Goal: Use online tool/utility: Utilize a website feature to perform a specific function

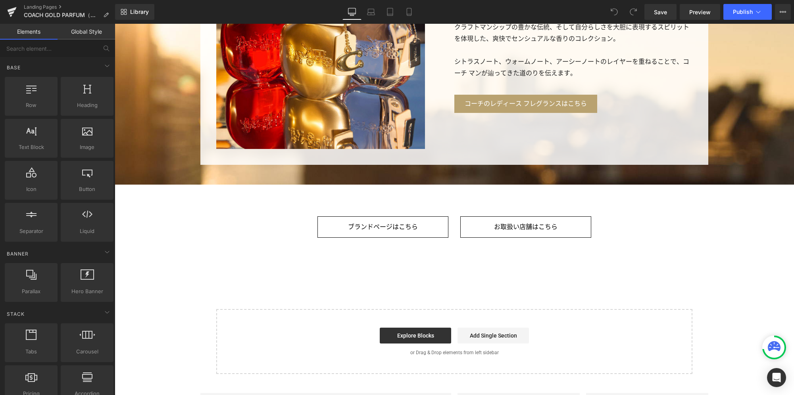
scroll to position [2065, 0]
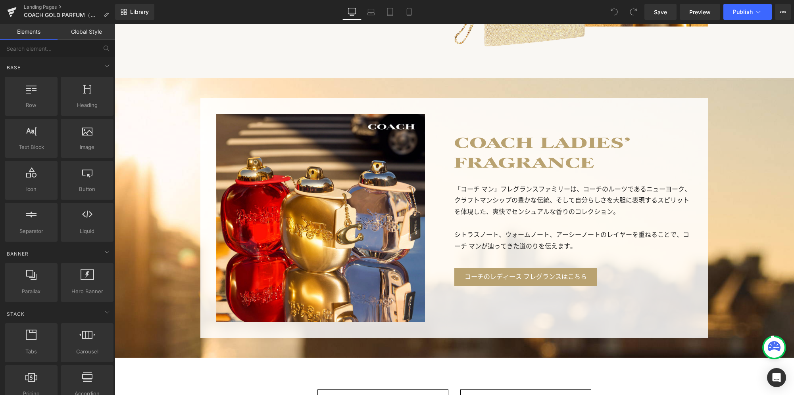
click at [537, 203] on p "「コーチ マン」フレグランスファミリーは、コーチのルーツであるニューヨーク、クラフトマンシップの豊かな伝統、そして自分らしさを大胆に表現するスピリットを体現し…" at bounding box center [573, 201] width 238 height 34
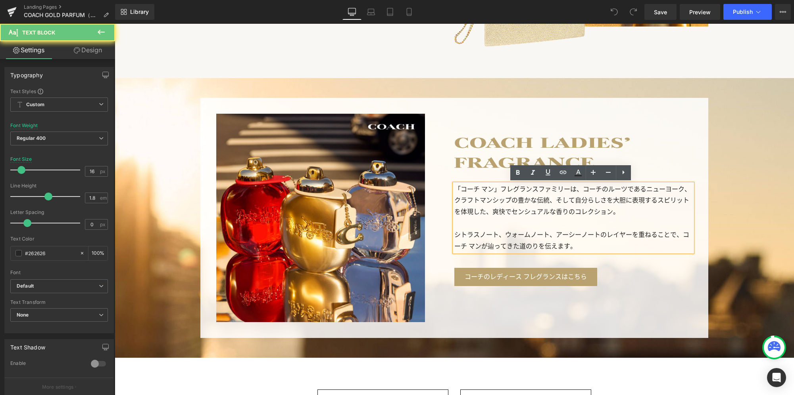
click at [535, 201] on p "「コーチ マン」フレグランスファミリーは、コーチのルーツであるニューヨーク、クラフトマンシップの豊かな伝統、そして自分らしさを大胆に表現するスピリットを体現し…" at bounding box center [573, 201] width 238 height 34
click at [517, 203] on p "「コーチ マン」フレグランスファミリーは、コーチのルーツであるニューヨーク、クラフトマンシップの豊かな伝統、そして自分らしさを大胆に表現するスピリットを体現し…" at bounding box center [573, 201] width 238 height 34
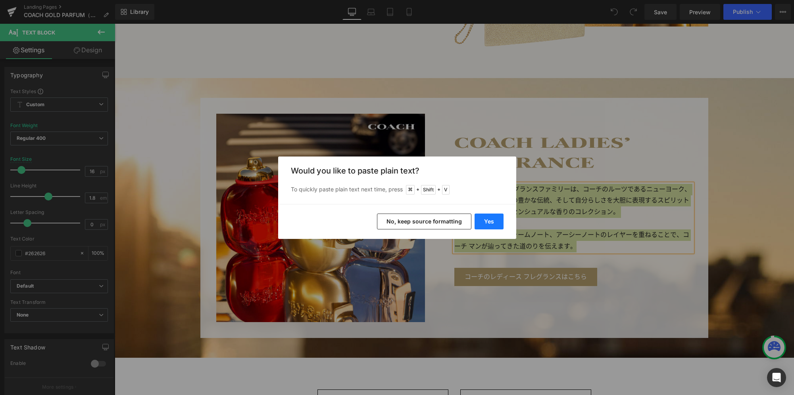
click at [495, 222] on button "Yes" at bounding box center [488, 222] width 29 height 16
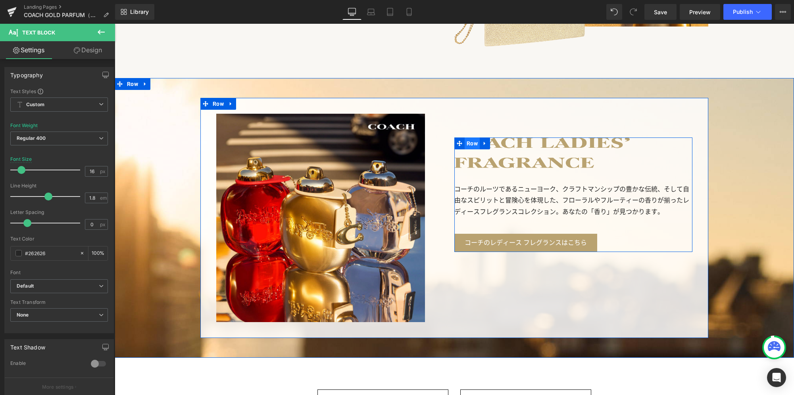
click at [468, 145] on span "Row" at bounding box center [471, 144] width 15 height 12
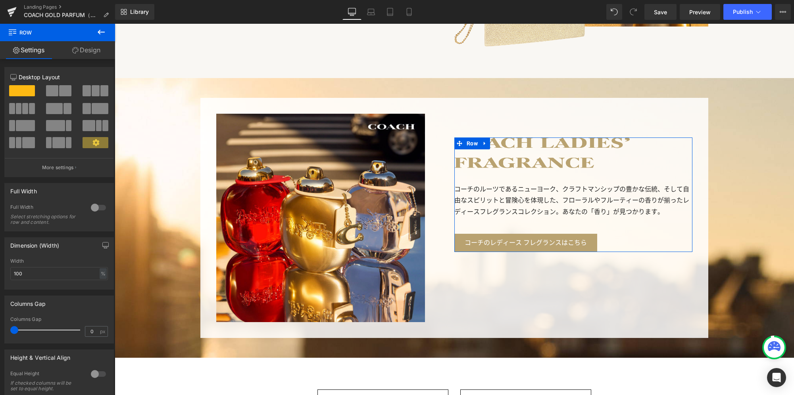
click at [94, 53] on link "Design" at bounding box center [87, 50] width 58 height 18
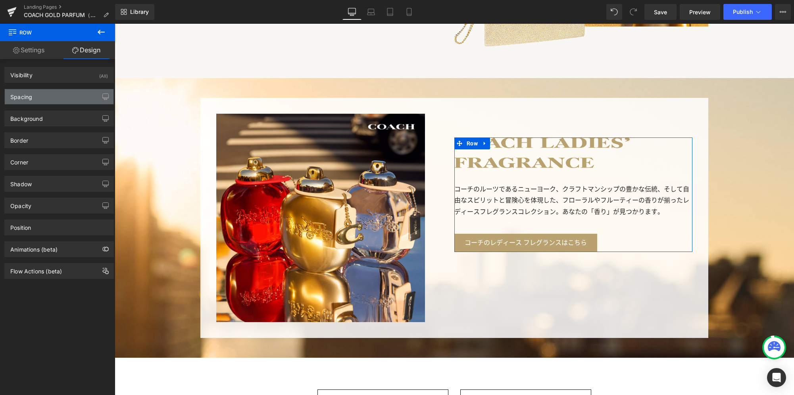
click at [63, 98] on div "Spacing" at bounding box center [59, 96] width 109 height 15
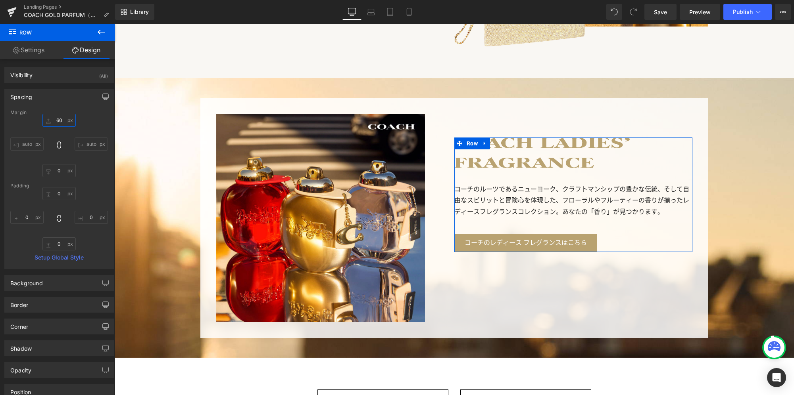
click at [61, 119] on input "60" at bounding box center [58, 120] width 33 height 13
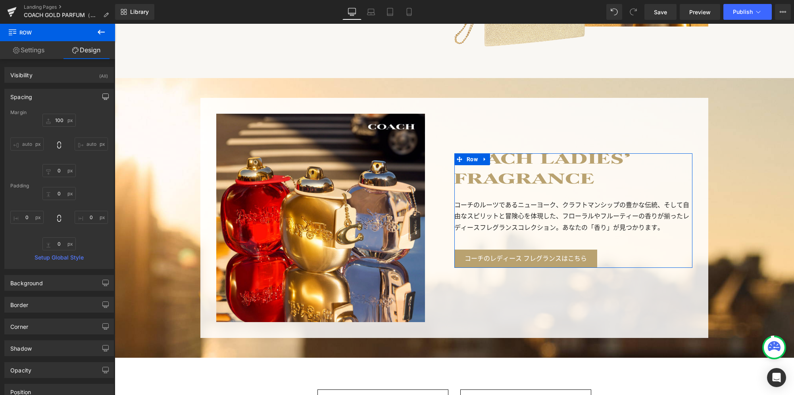
click at [102, 101] on button "button" at bounding box center [105, 96] width 13 height 15
click at [48, 113] on button "Laptop" at bounding box center [44, 113] width 25 height 13
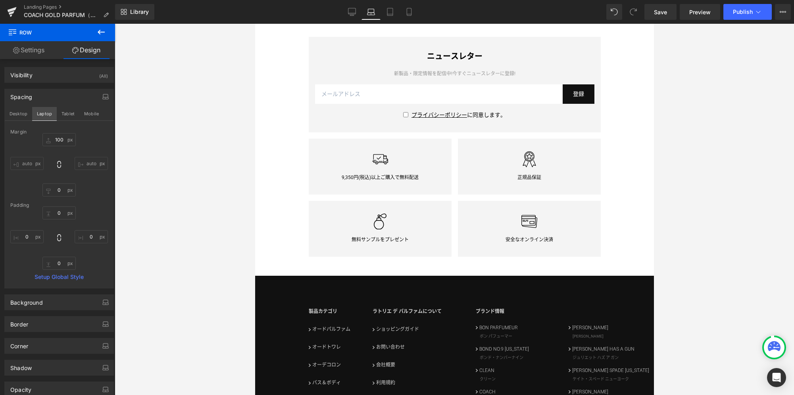
type input "0"
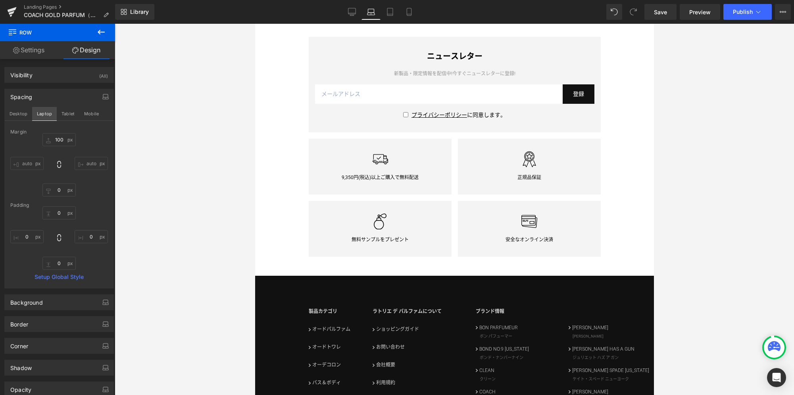
type input "0"
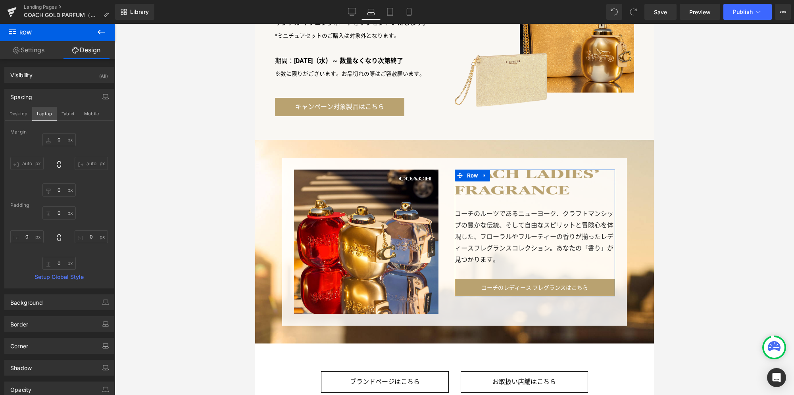
scroll to position [1554, 0]
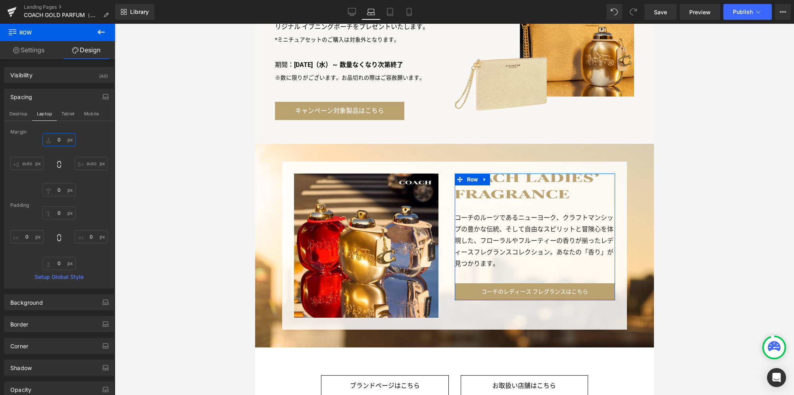
click at [61, 141] on input "0" at bounding box center [58, 139] width 33 height 13
click at [659, 10] on span "Save" at bounding box center [660, 12] width 13 height 8
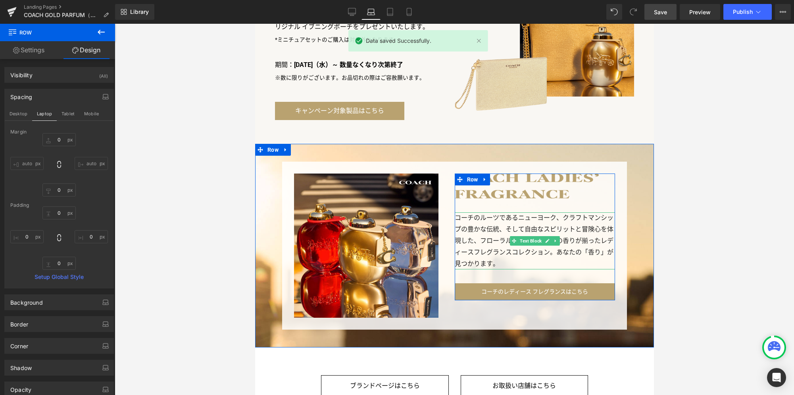
click at [501, 221] on p "コーチのルーツであるニューヨーク、クラフトマンシップの豊かな伝統、そして自由なスピリットと冒険心を体現した、フローラルやフルーティーの香りが揃ったレディースフ…" at bounding box center [534, 241] width 160 height 57
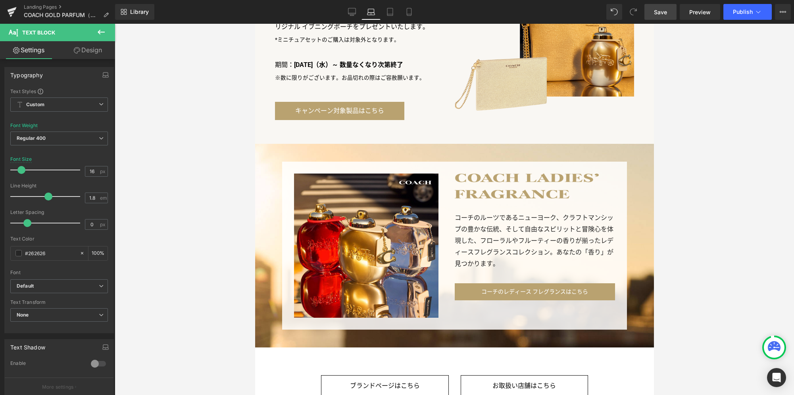
click at [98, 50] on link "Design" at bounding box center [88, 50] width 58 height 18
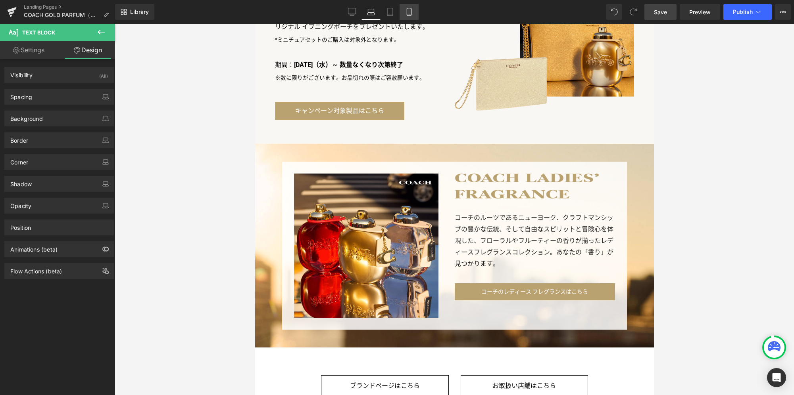
click at [412, 11] on icon at bounding box center [409, 12] width 8 height 8
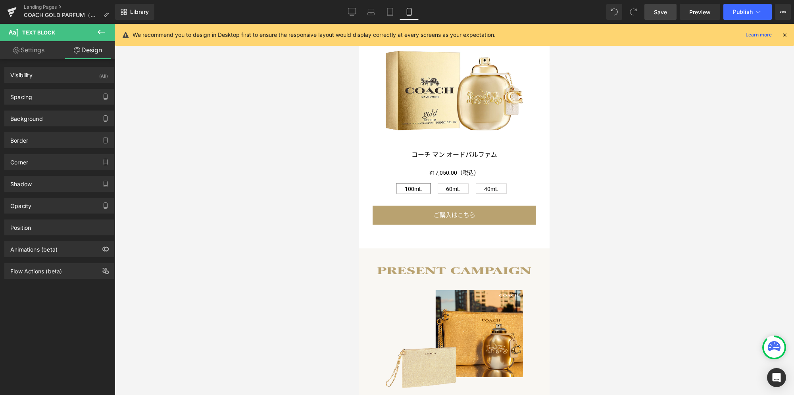
scroll to position [2143, 0]
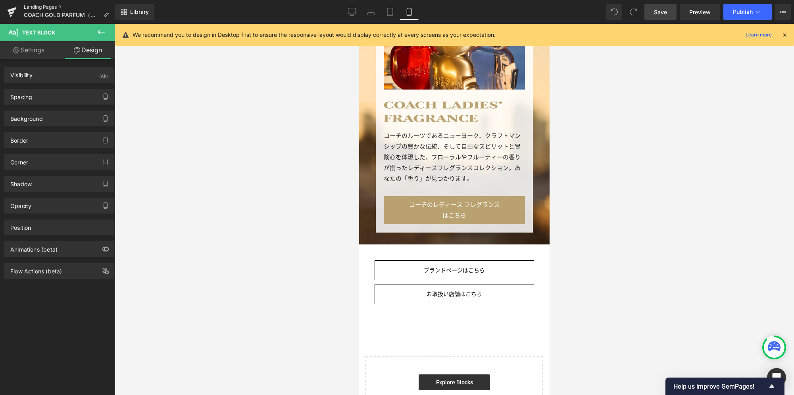
click at [34, 6] on link "Landing Pages" at bounding box center [69, 7] width 91 height 6
